Goal: Information Seeking & Learning: Learn about a topic

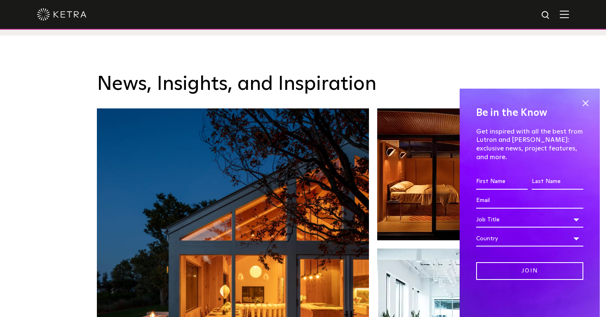
scroll to position [1245, 0]
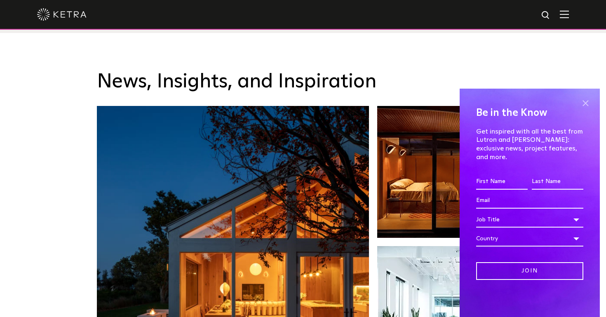
click at [587, 109] on span at bounding box center [585, 103] width 12 height 12
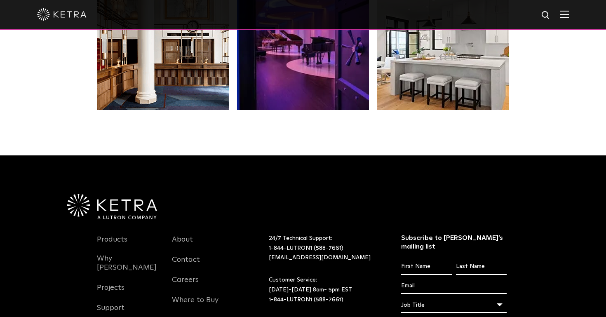
scroll to position [1683, 0]
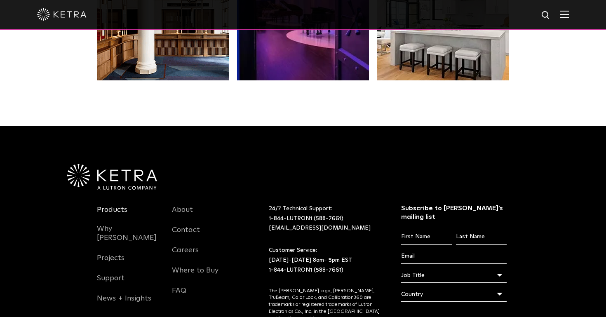
click at [110, 205] on link "Products" at bounding box center [112, 214] width 31 height 19
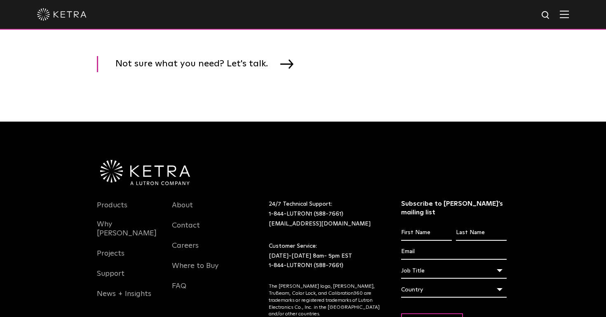
scroll to position [1405, 0]
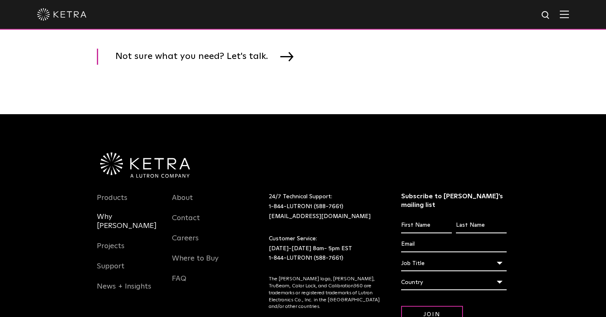
click at [106, 216] on link "Why [PERSON_NAME]" at bounding box center [128, 226] width 63 height 28
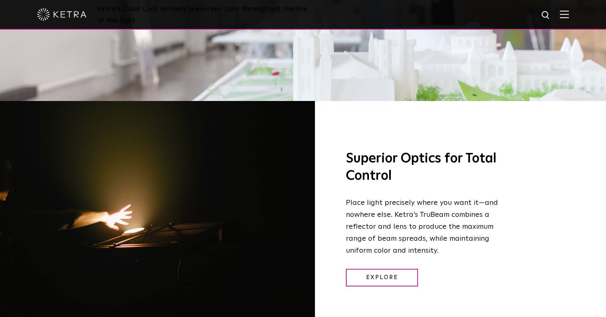
scroll to position [1001, 0]
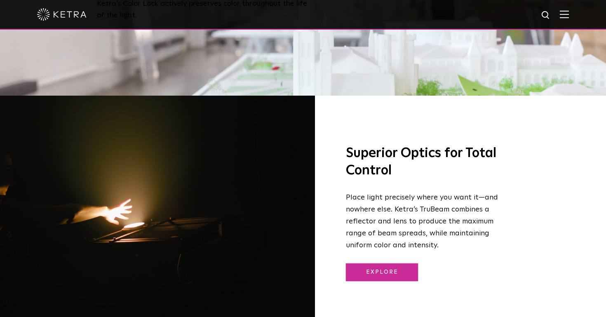
click at [357, 263] on link "Explore" at bounding box center [382, 272] width 72 height 18
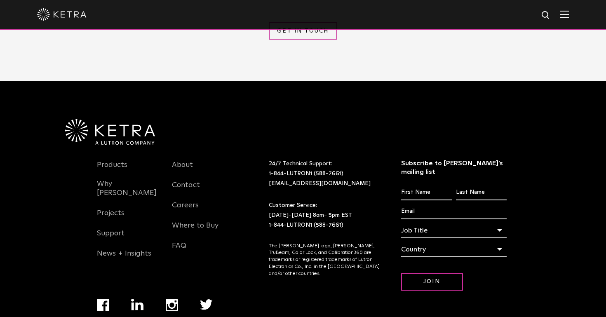
scroll to position [2046, 0]
click at [110, 209] on link "Projects" at bounding box center [111, 218] width 28 height 19
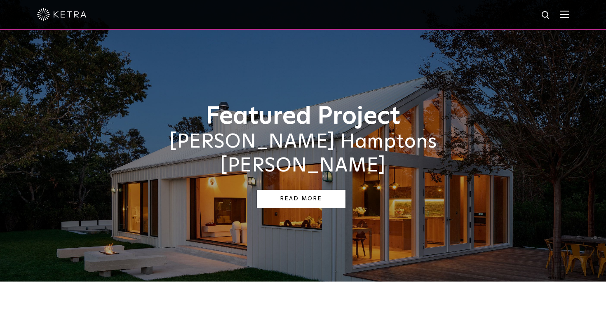
click at [289, 190] on link "Read More" at bounding box center [301, 199] width 89 height 18
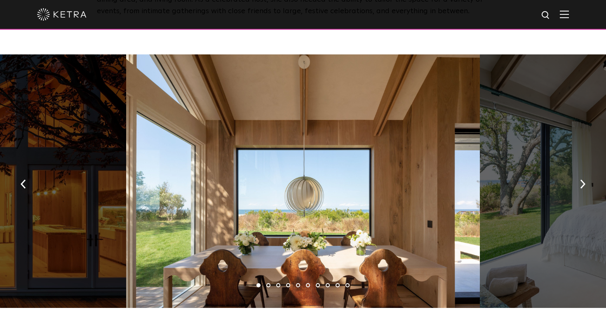
scroll to position [1186, 0]
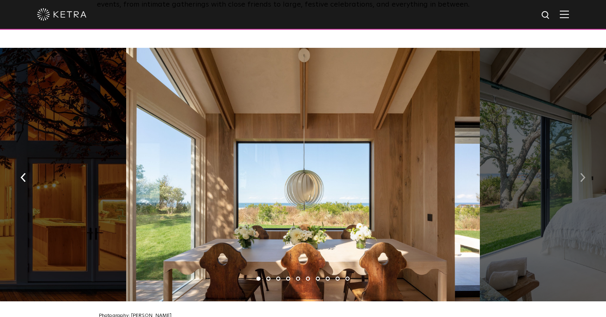
click at [580, 173] on img "button" at bounding box center [582, 177] width 5 height 9
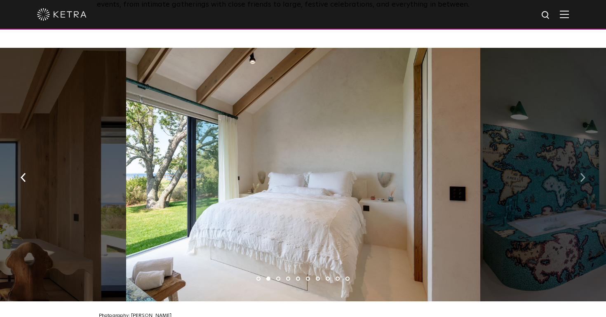
click at [580, 173] on img "button" at bounding box center [582, 177] width 5 height 9
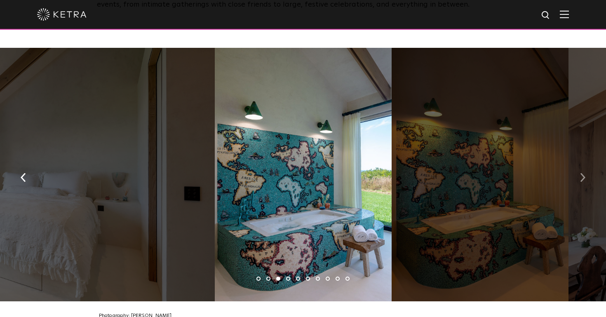
click at [580, 173] on img "button" at bounding box center [582, 177] width 5 height 9
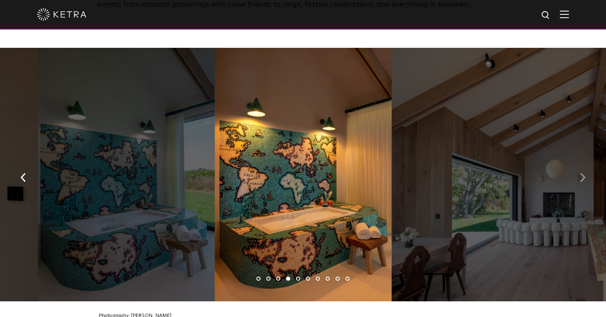
click at [580, 173] on img "button" at bounding box center [582, 177] width 5 height 9
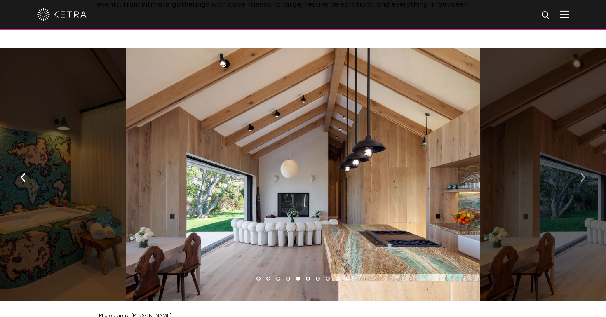
click at [580, 173] on img "button" at bounding box center [582, 177] width 5 height 9
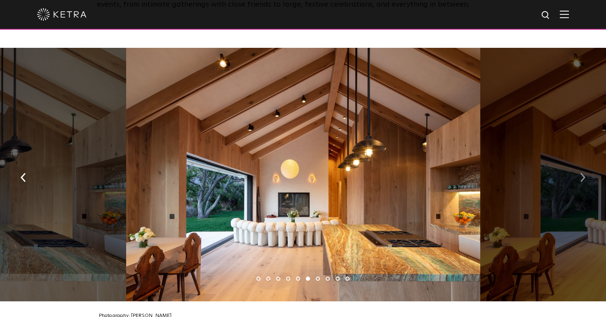
click at [580, 173] on img "button" at bounding box center [582, 177] width 5 height 9
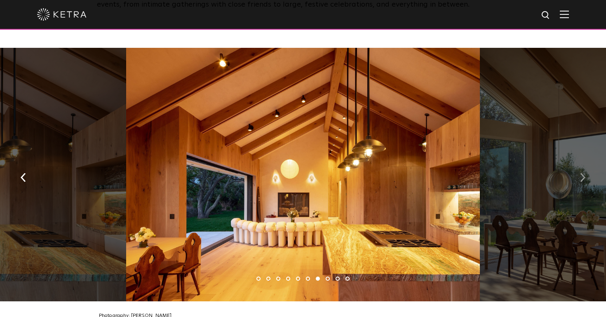
click at [580, 173] on img "button" at bounding box center [582, 177] width 5 height 9
